Goal: Information Seeking & Learning: Learn about a topic

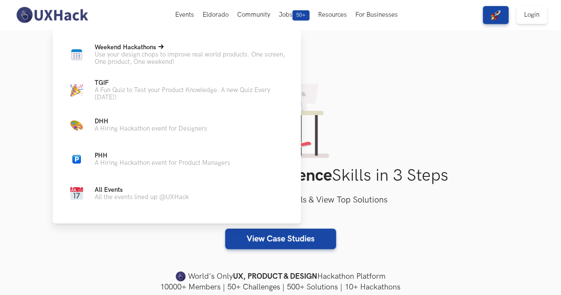
click at [162, 59] on p "Use your design chops to improve real world products. One screen, One product, …" at bounding box center [191, 58] width 193 height 15
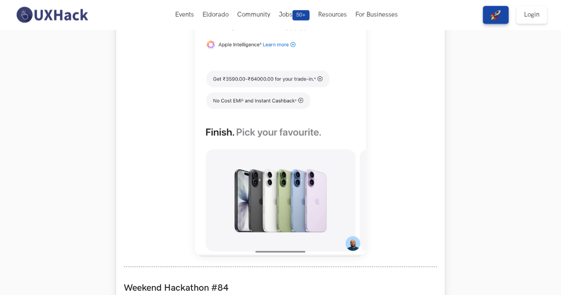
scroll to position [459, 0]
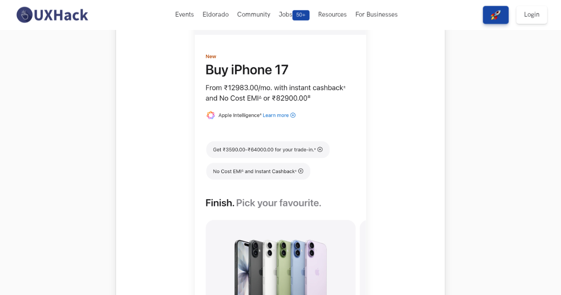
click at [265, 125] on img at bounding box center [280, 137] width 171 height 380
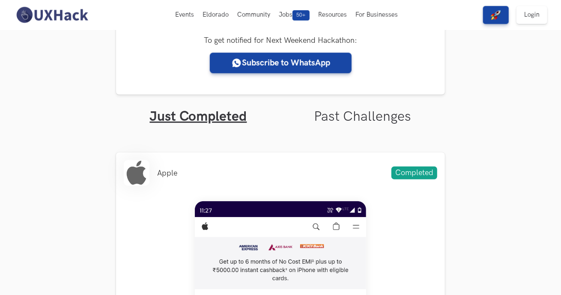
scroll to position [203, 0]
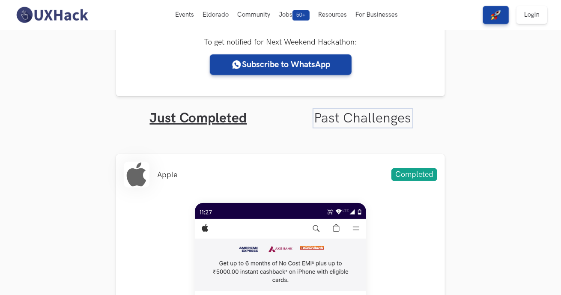
click at [351, 116] on link "Past Challenges" at bounding box center [362, 118] width 97 height 17
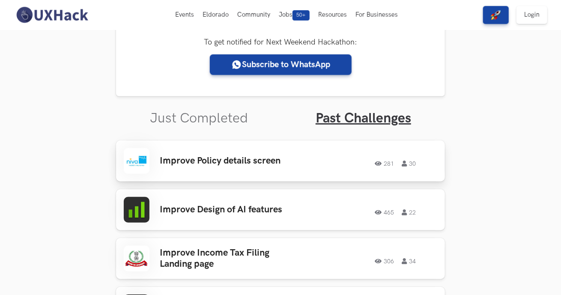
click at [234, 160] on h3 "Improve Policy details screen" at bounding box center [226, 160] width 133 height 11
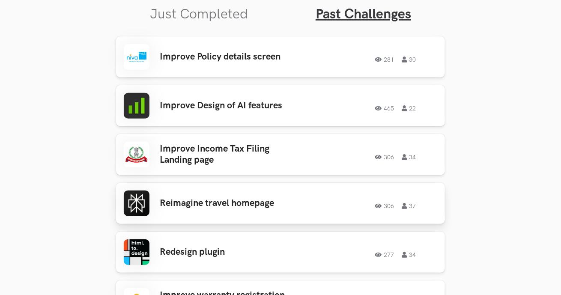
scroll to position [308, 0]
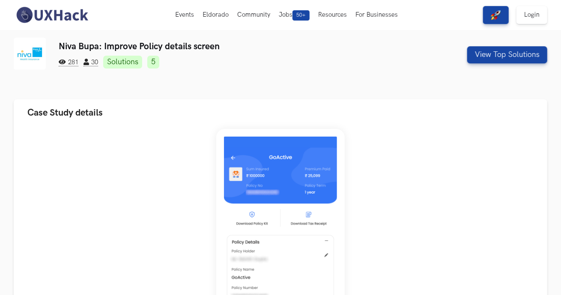
click at [159, 63] on link "5" at bounding box center [153, 62] width 12 height 13
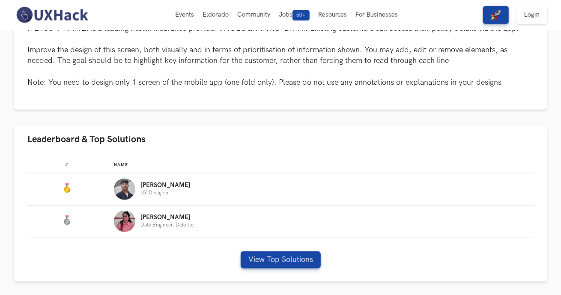
scroll to position [379, 0]
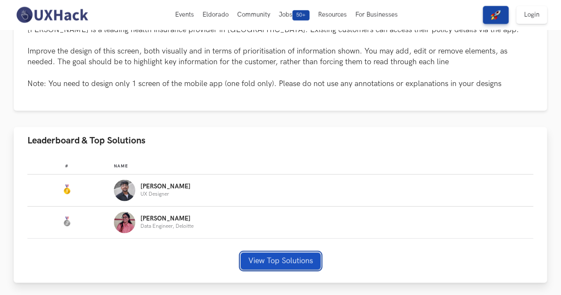
click at [265, 258] on button "View Top Solutions" at bounding box center [280, 260] width 80 height 17
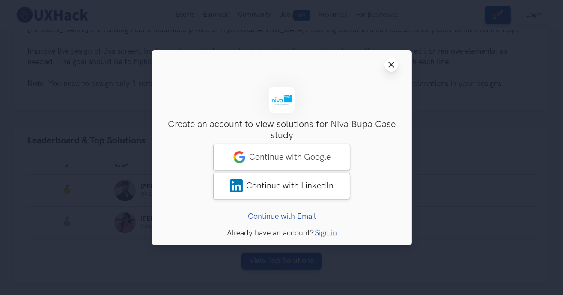
click at [385, 66] on button "Close modal window" at bounding box center [391, 65] width 14 height 14
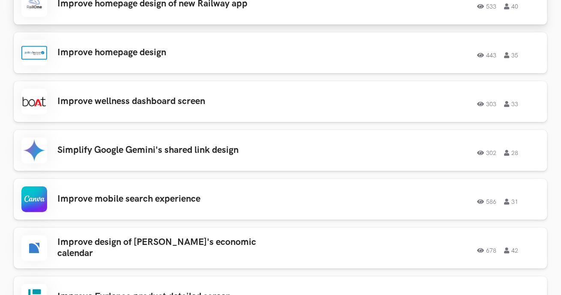
scroll to position [1025, 0]
